Goal: Transaction & Acquisition: Purchase product/service

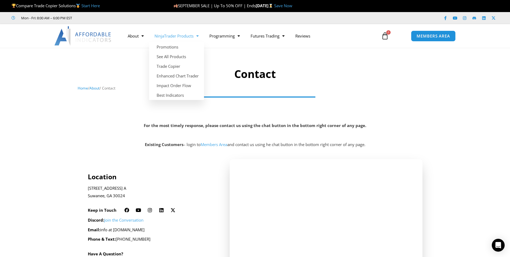
click at [196, 37] on span "Menu" at bounding box center [196, 35] width 5 height 9
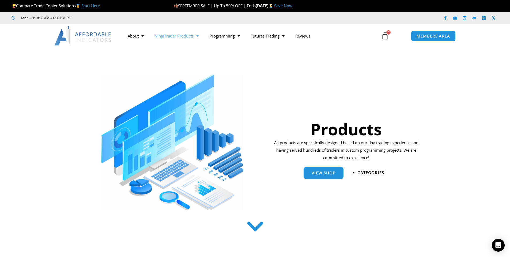
click at [179, 35] on link "NinjaTrader Products" at bounding box center [176, 36] width 55 height 12
click at [180, 36] on link "NinjaTrader Products" at bounding box center [176, 36] width 55 height 12
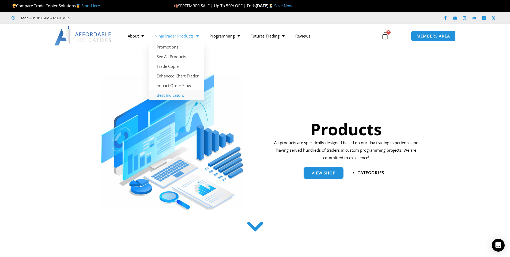
click at [182, 96] on link "Best Indicators" at bounding box center [176, 95] width 55 height 10
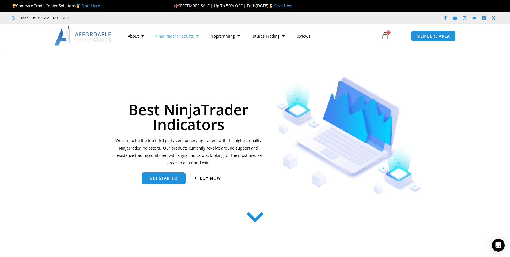
click at [180, 38] on link "NinjaTrader Products" at bounding box center [176, 36] width 55 height 12
click at [179, 39] on link "NinjaTrader Products" at bounding box center [176, 36] width 55 height 12
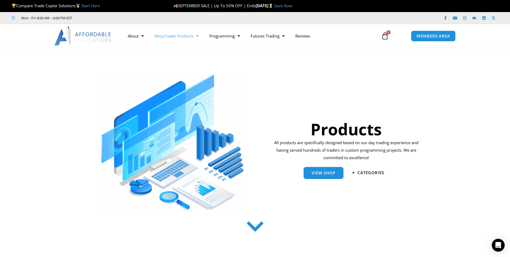
click at [178, 44] on div "About Contact Us Premium Support Team Partners NinjaTrader NinjaTrader FAQ Ninj…" at bounding box center [255, 36] width 428 height 24
click at [178, 42] on link "NinjaTrader Products" at bounding box center [176, 36] width 55 height 12
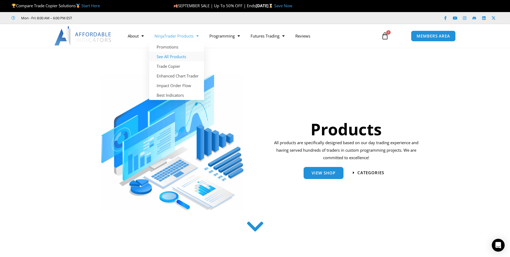
click at [178, 56] on link "See All Products" at bounding box center [176, 57] width 55 height 10
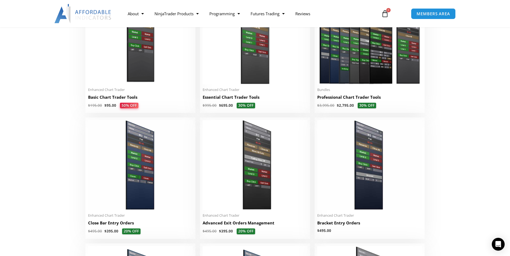
scroll to position [295, 0]
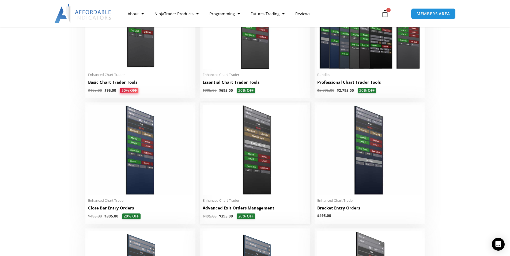
click at [235, 209] on h2 "Advanced Exit Orders Management" at bounding box center [255, 208] width 105 height 6
click at [251, 186] on img at bounding box center [255, 150] width 105 height 90
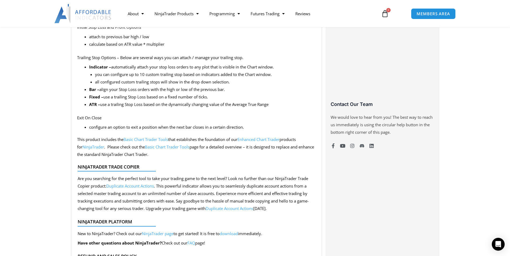
scroll to position [348, 0]
